Goal: Participate in discussion: Engage in conversation with other users on a specific topic

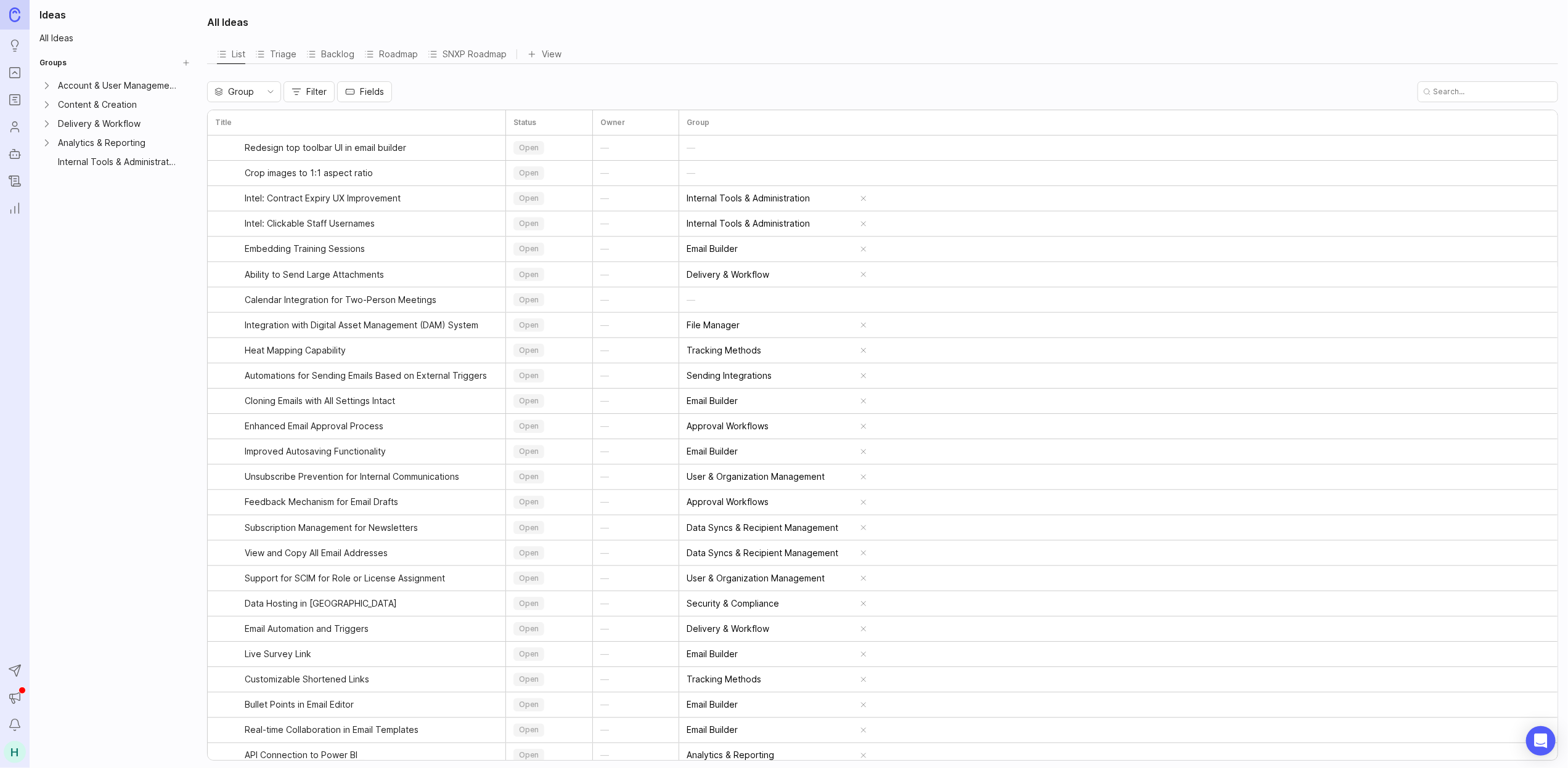
click at [11, 77] on rect "Portal" at bounding box center [15, 73] width 11 height 11
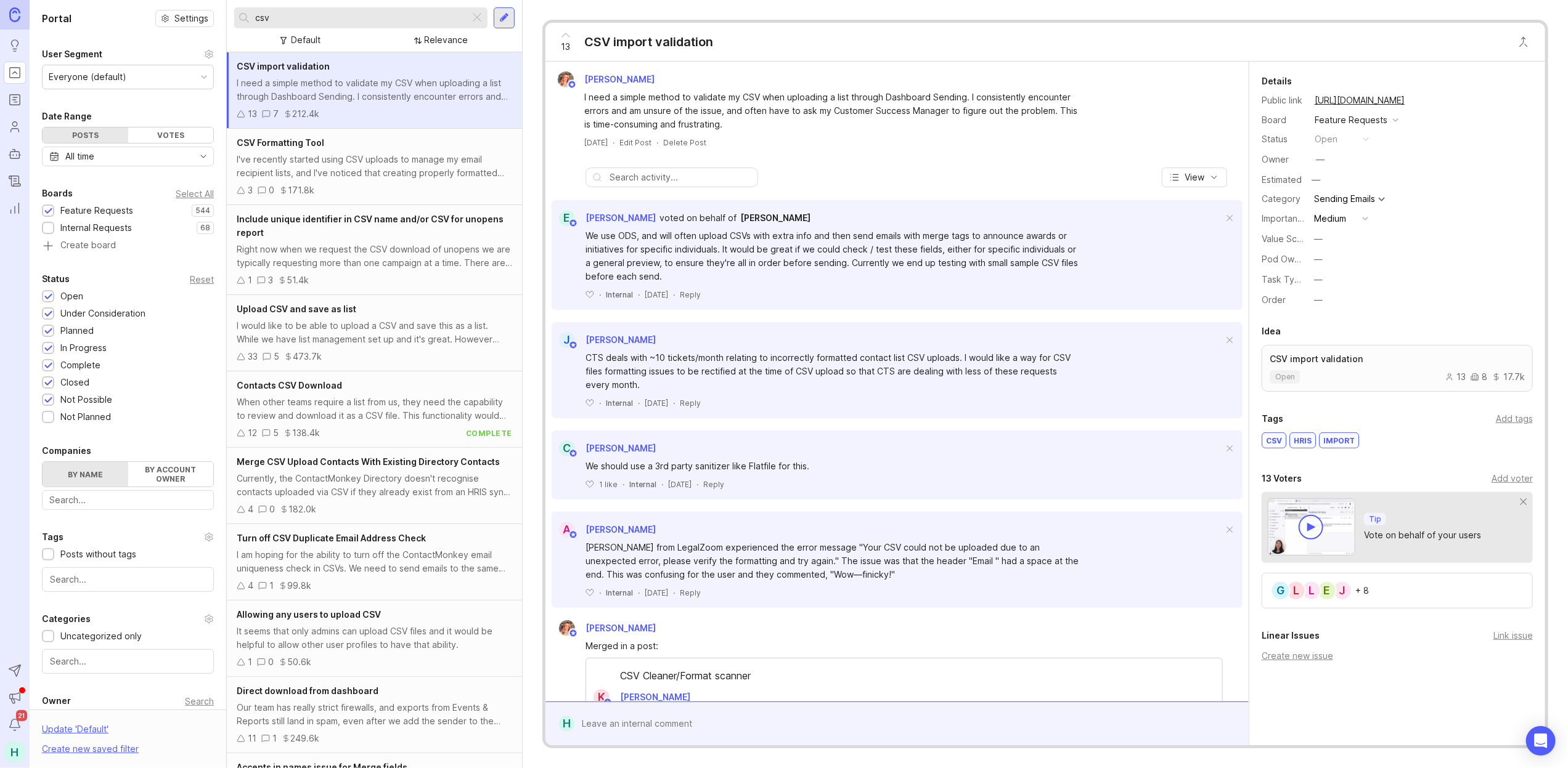
click at [316, 13] on input "csv" at bounding box center [359, 17] width 209 height 13
type input "c"
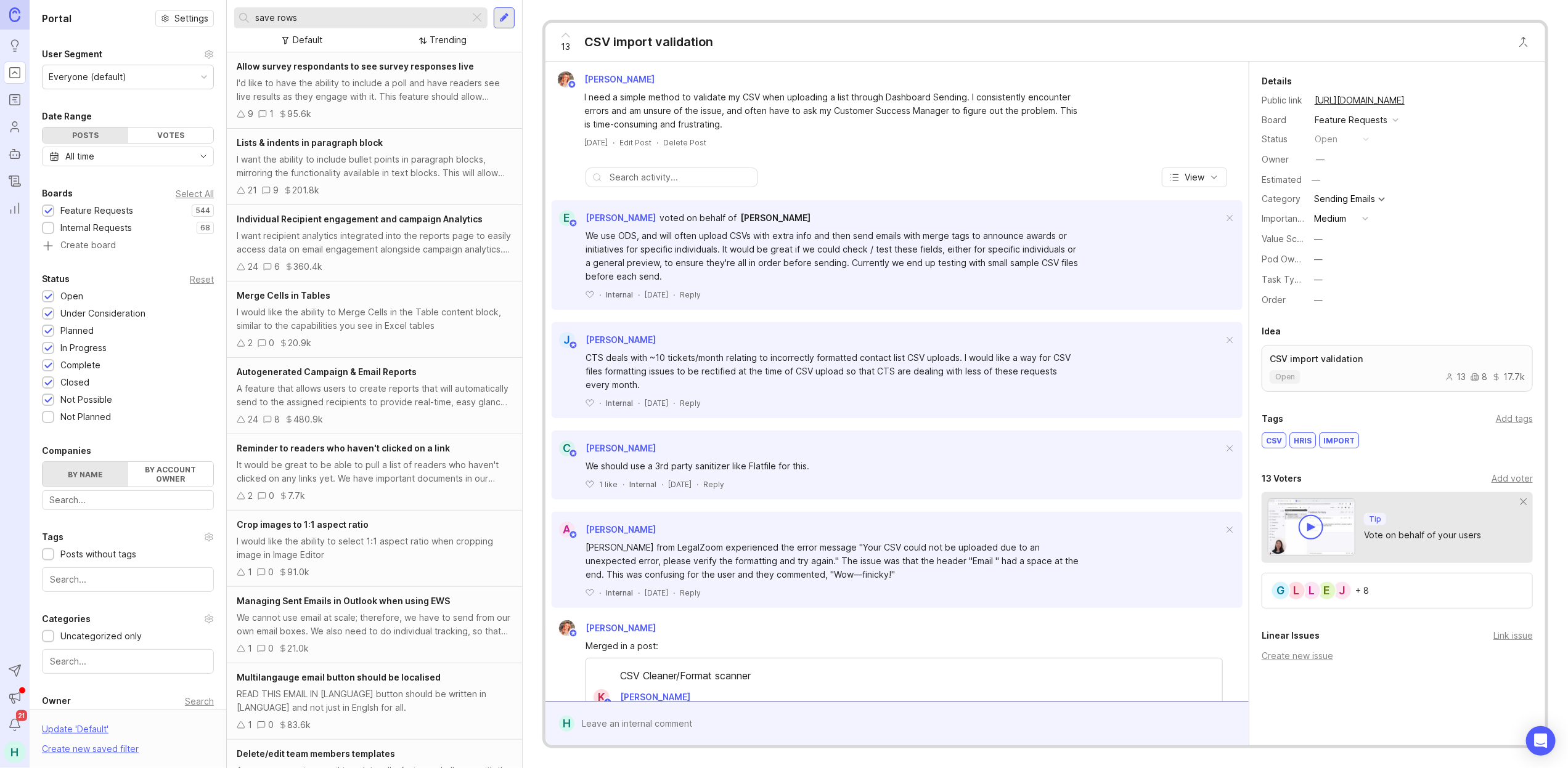
type input "save rows"
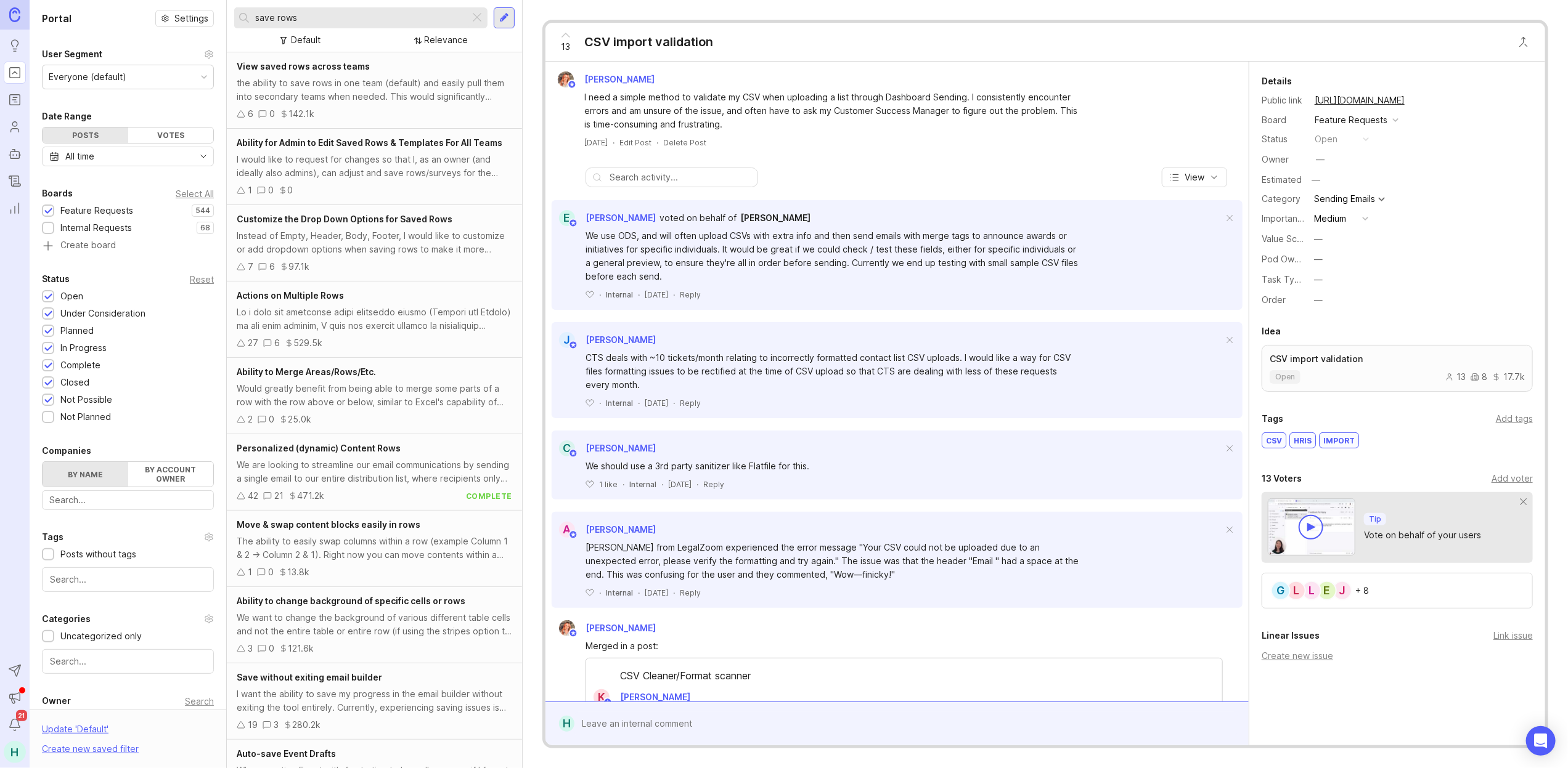
click at [377, 95] on div "the ability to save rows in one team (default) and easily pull them into second…" at bounding box center [374, 90] width 275 height 27
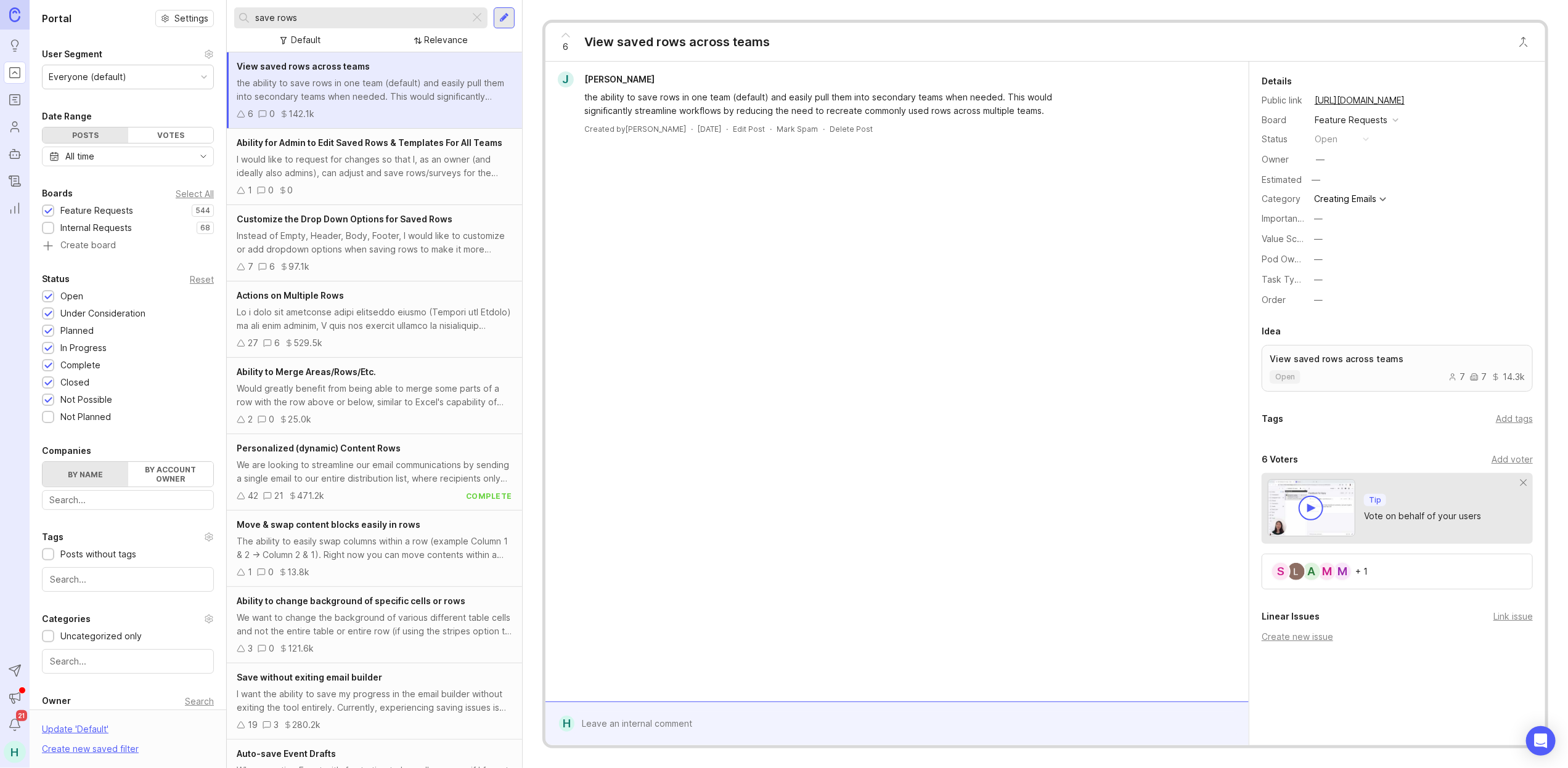
click at [1438, 573] on div "M M A S + 1" at bounding box center [1397, 571] width 271 height 35
click at [1501, 462] on div "Add voter" at bounding box center [1512, 459] width 41 height 13
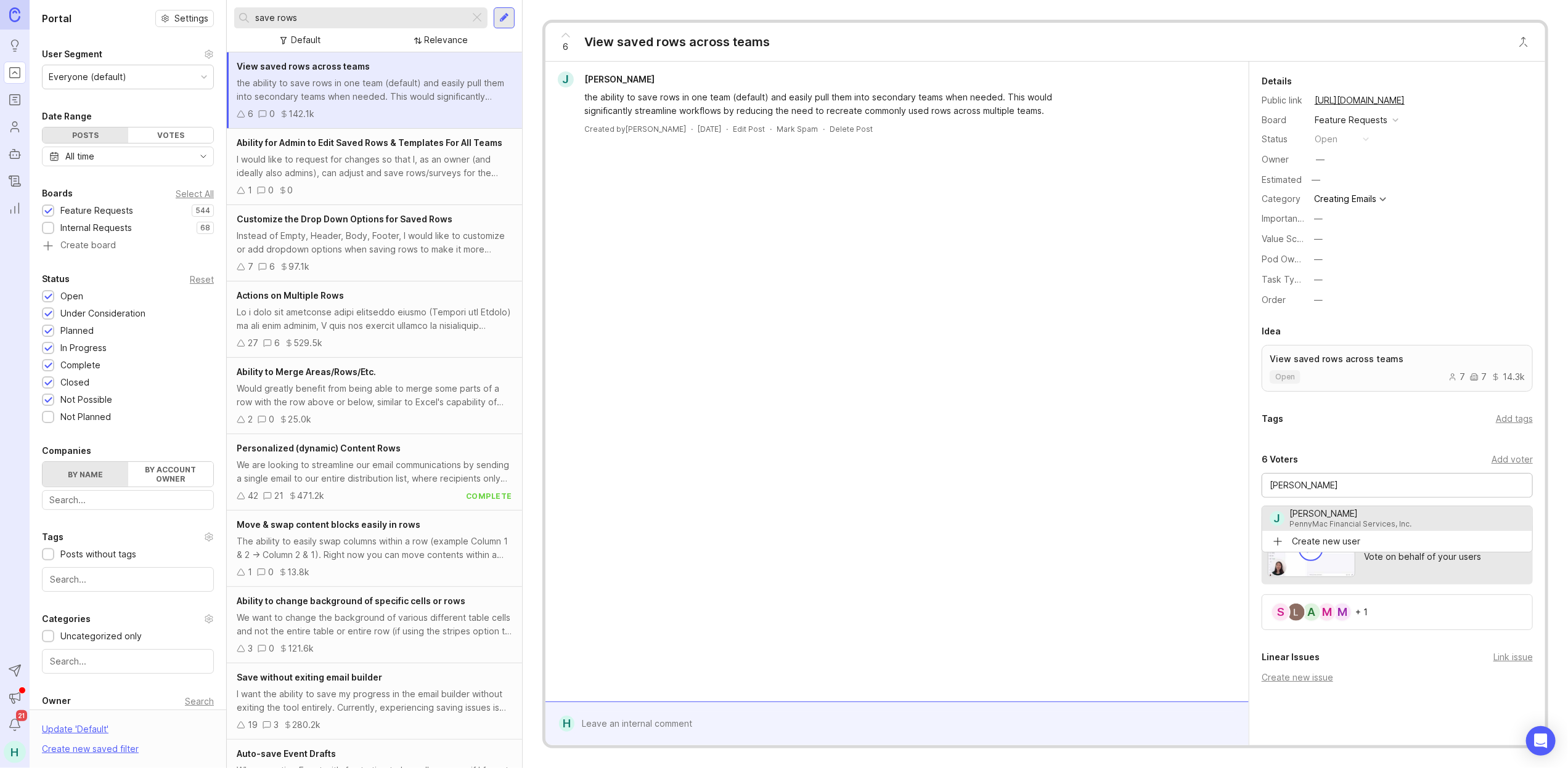
type input "[PERSON_NAME]"
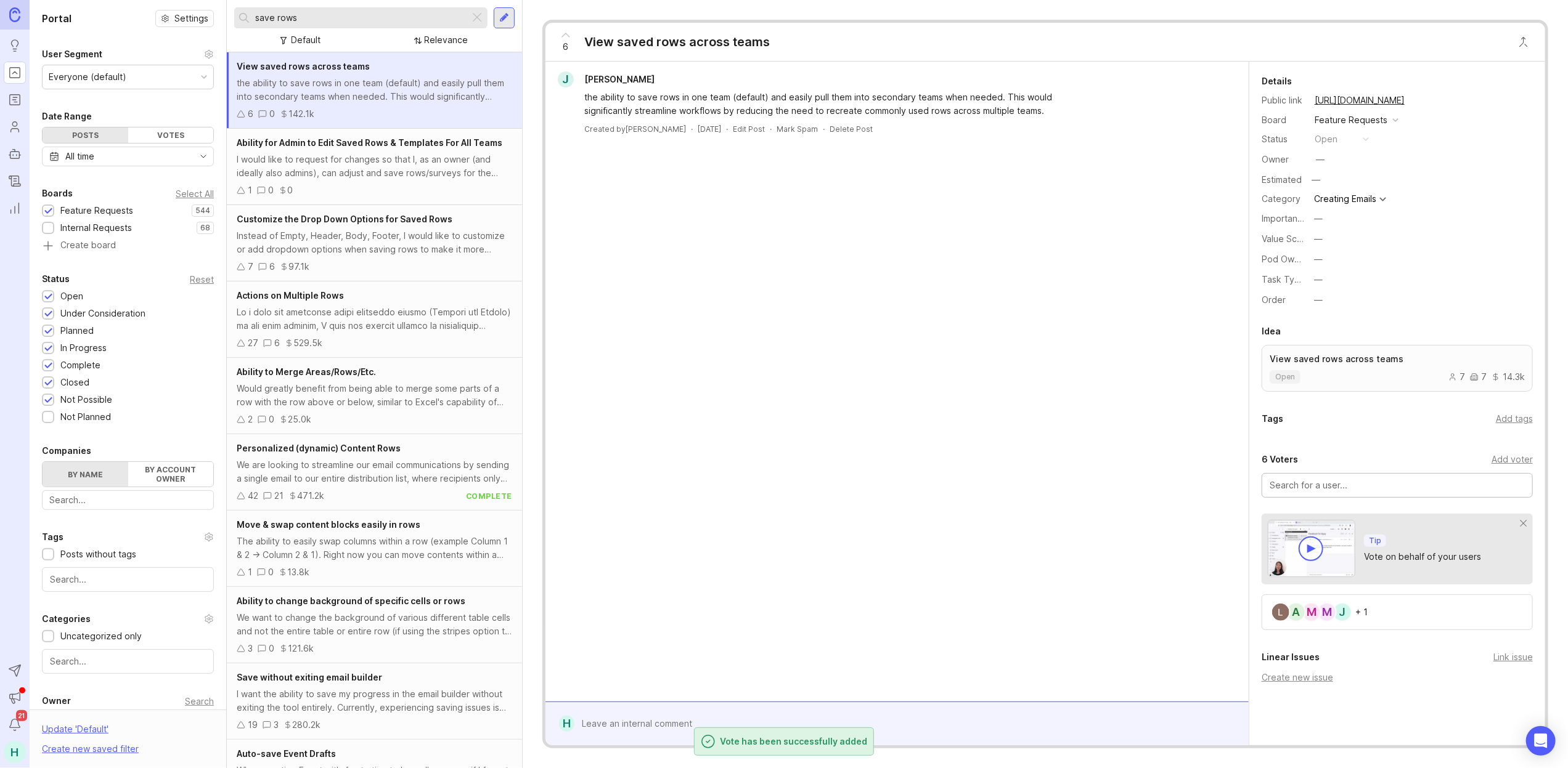
click at [399, 168] on div "I would like to request for changes so that I, as an owner (and ideally also ad…" at bounding box center [374, 166] width 275 height 27
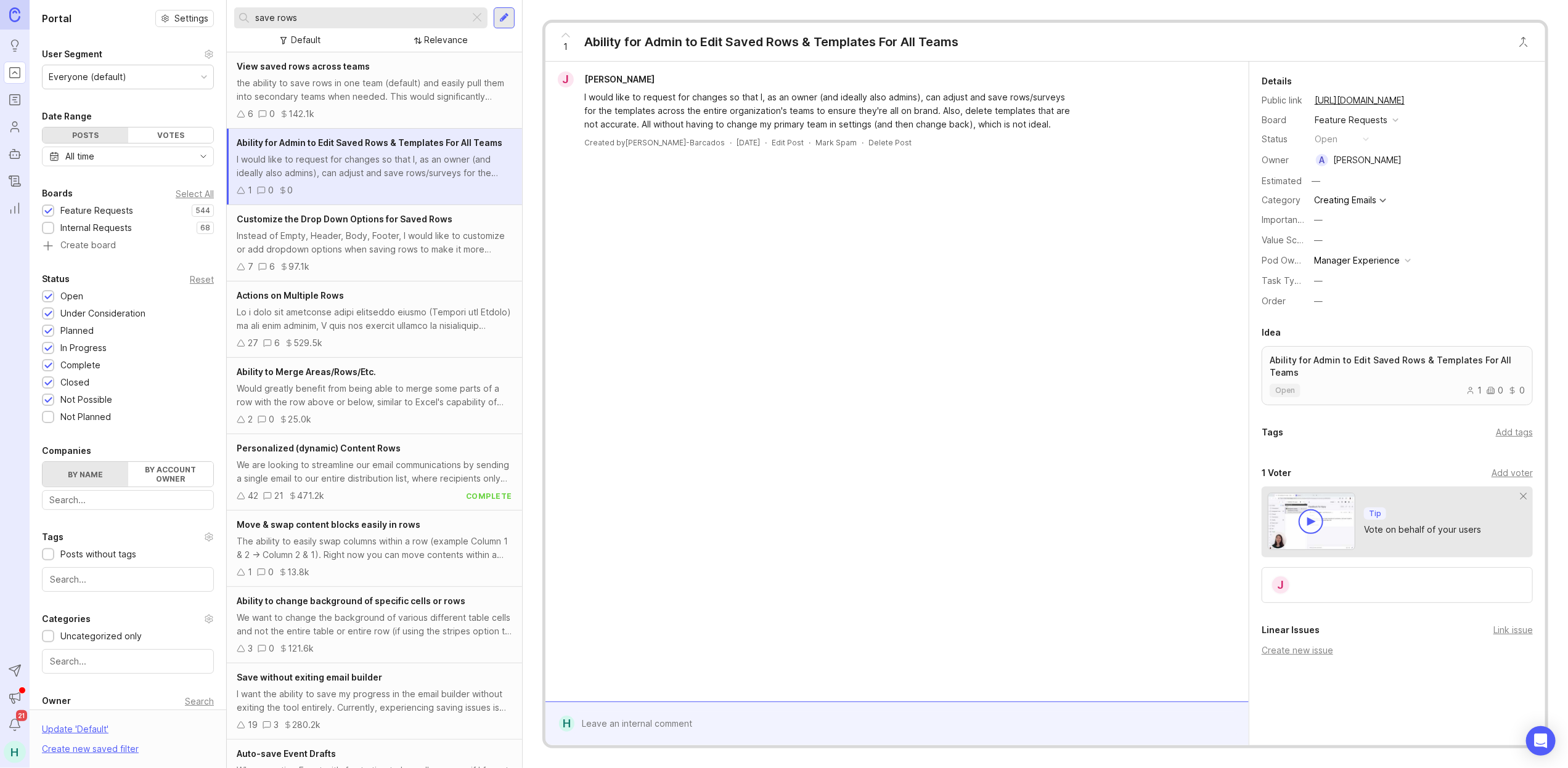
click at [1506, 472] on div "Add voter" at bounding box center [1512, 473] width 41 height 13
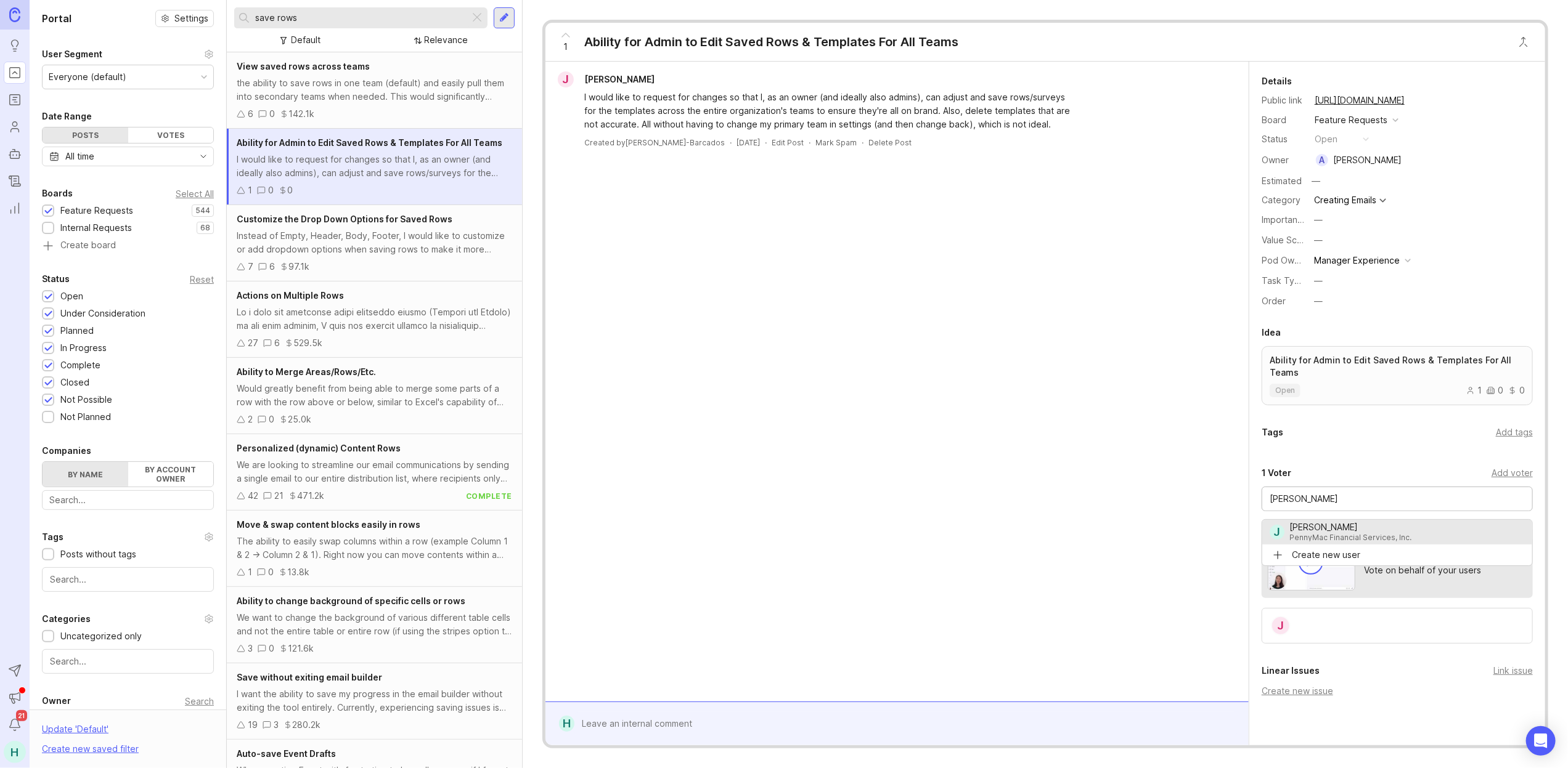
type input "[PERSON_NAME]"
